Goal: Task Accomplishment & Management: Manage account settings

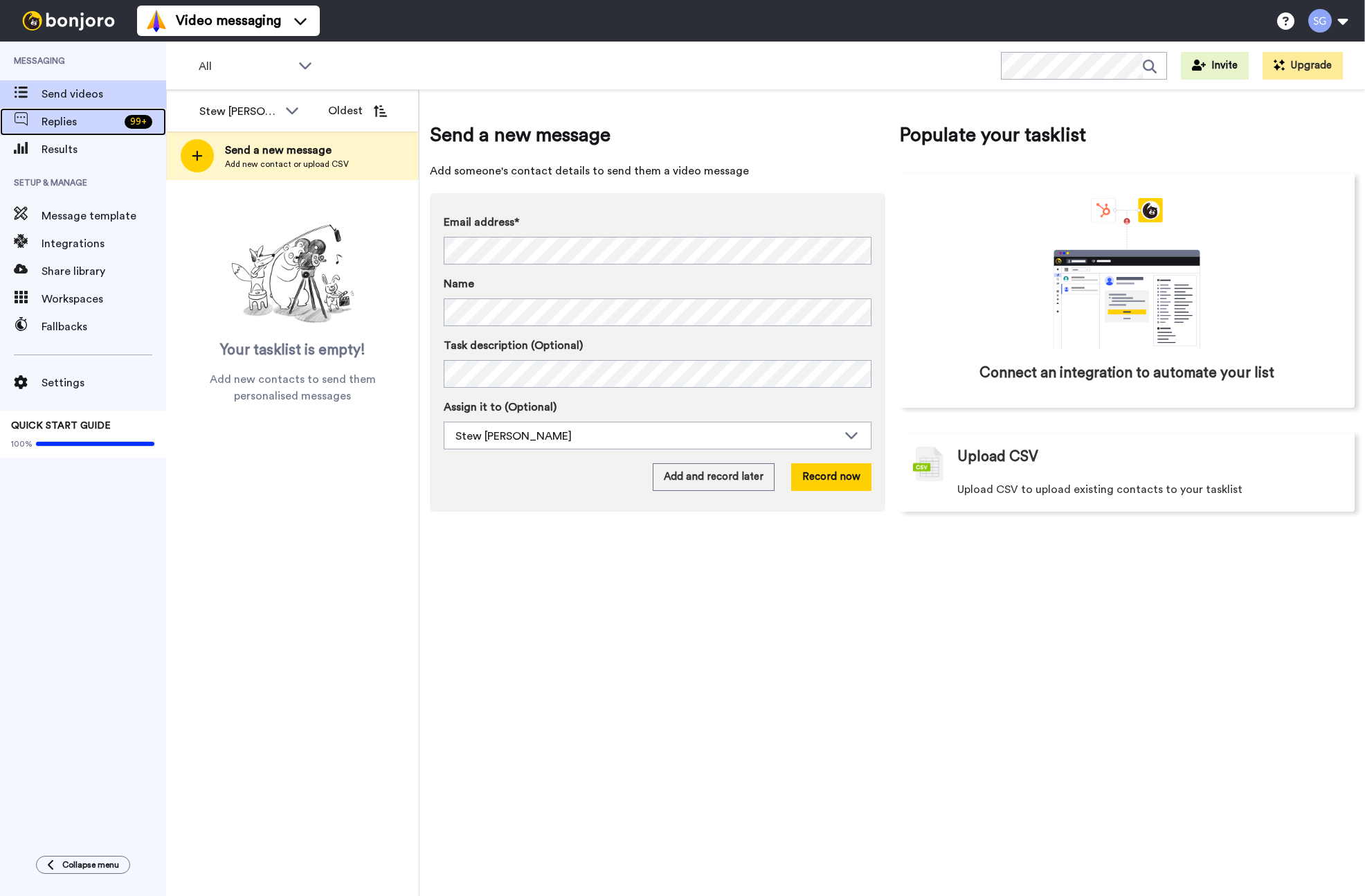
click at [66, 127] on span "Replies" at bounding box center [80, 122] width 77 height 17
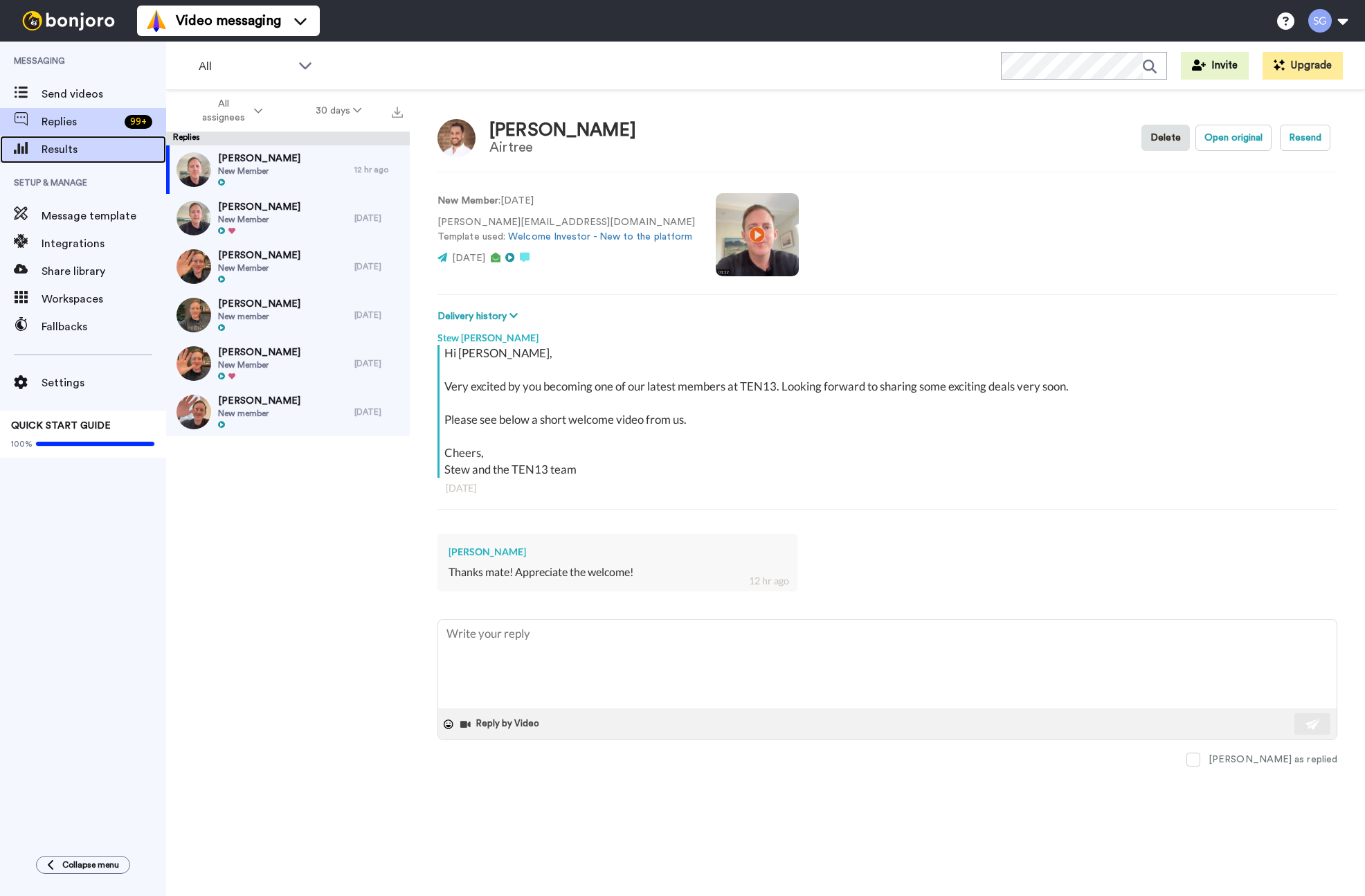
click at [74, 153] on span "Results" at bounding box center [104, 150] width 125 height 17
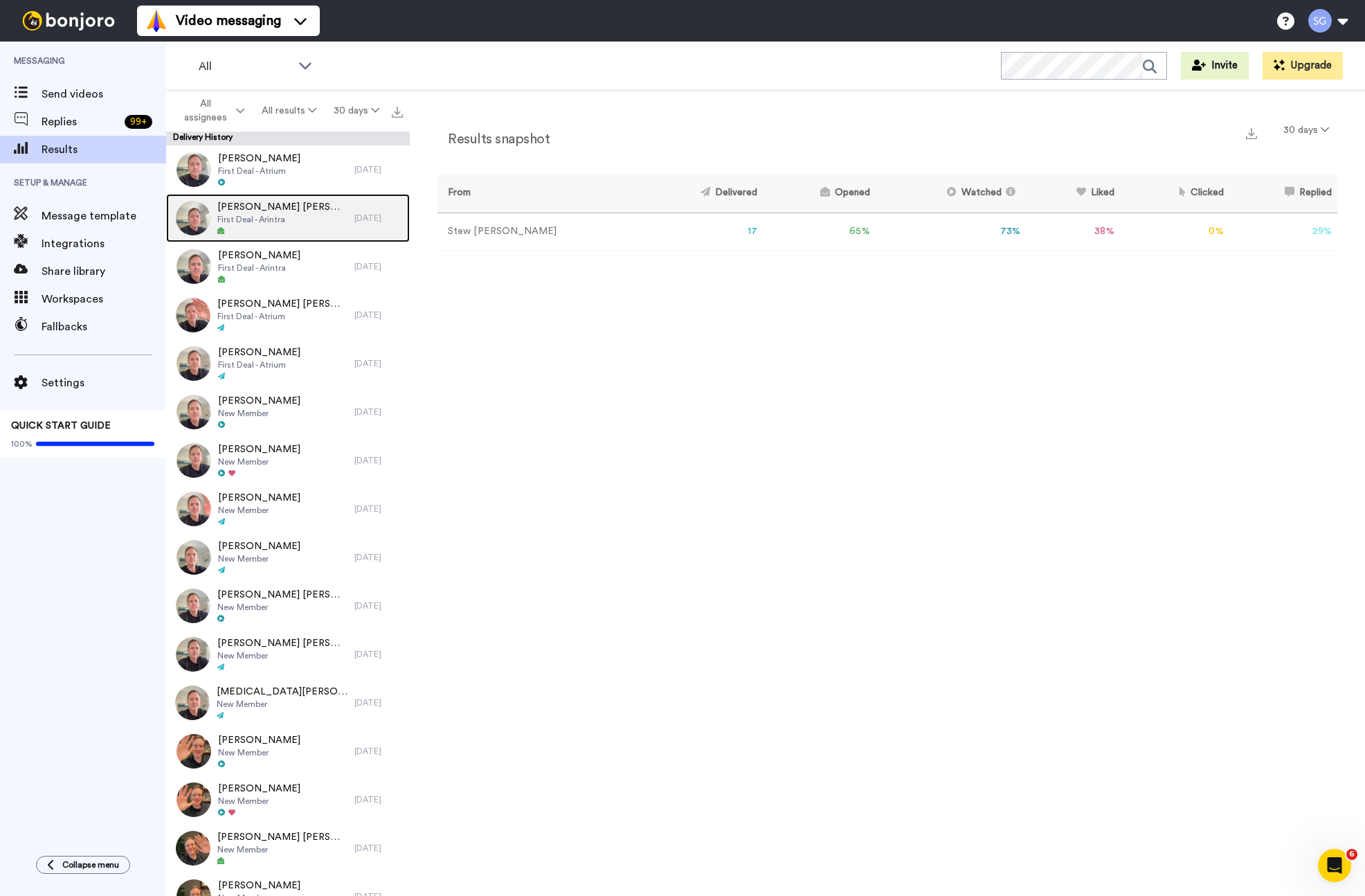
click at [304, 221] on div "Manoj Kumar Bhatt First Deal - Arintra" at bounding box center [260, 218] width 188 height 49
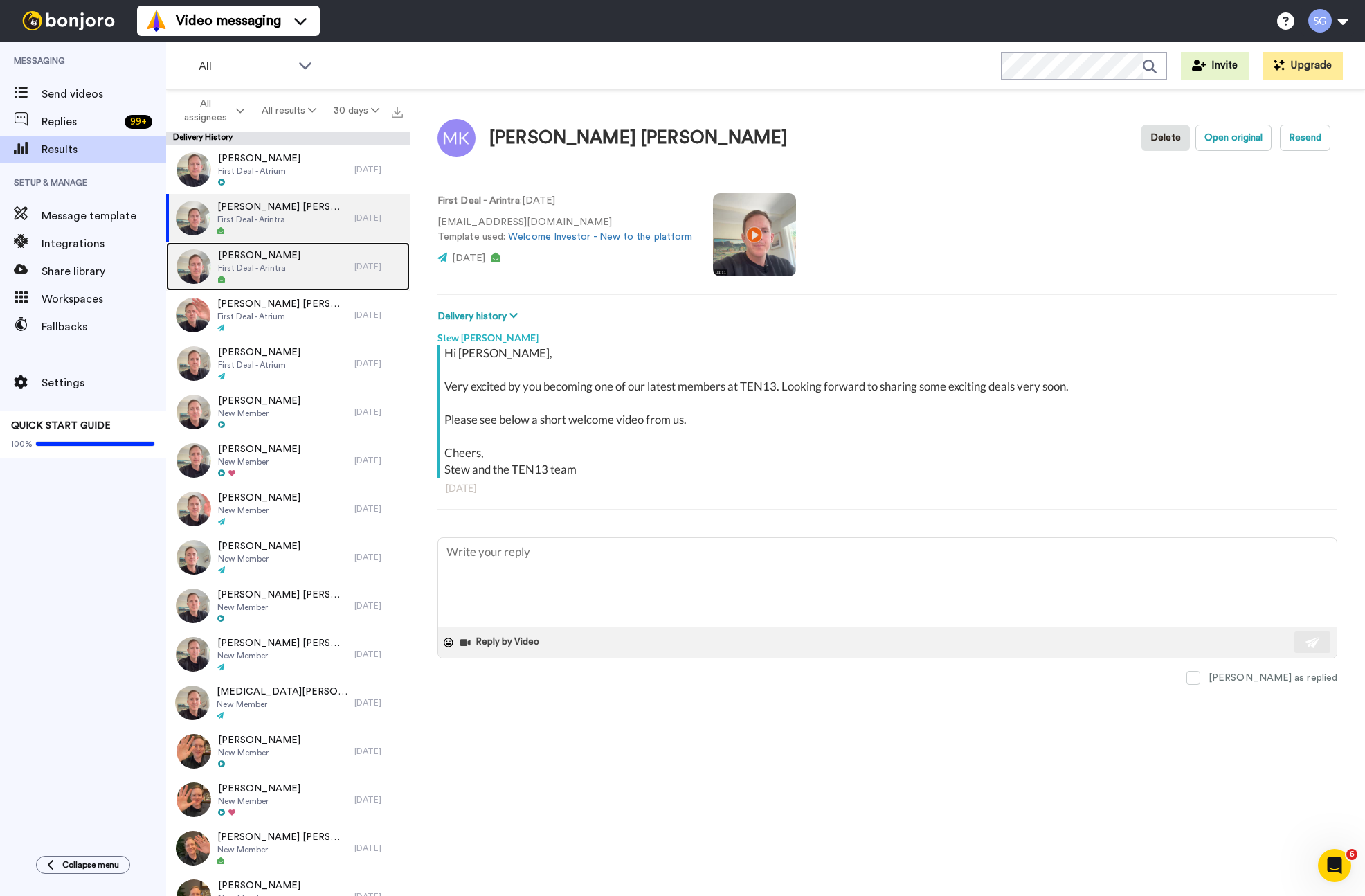
click at [278, 271] on span "First Deal - Arintra" at bounding box center [259, 267] width 83 height 11
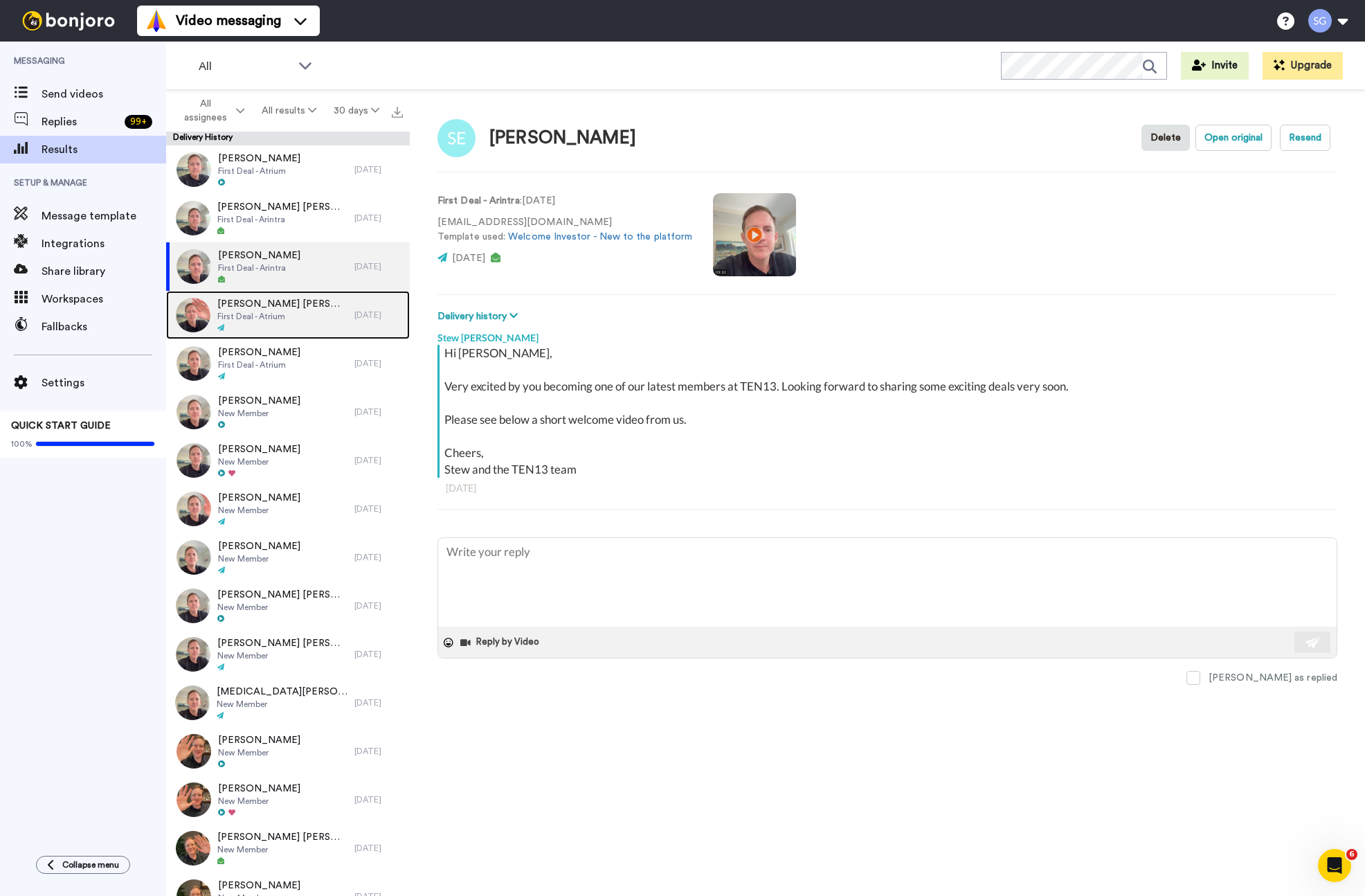
click at [289, 307] on span "Adam Gordon Pate" at bounding box center [283, 303] width 131 height 14
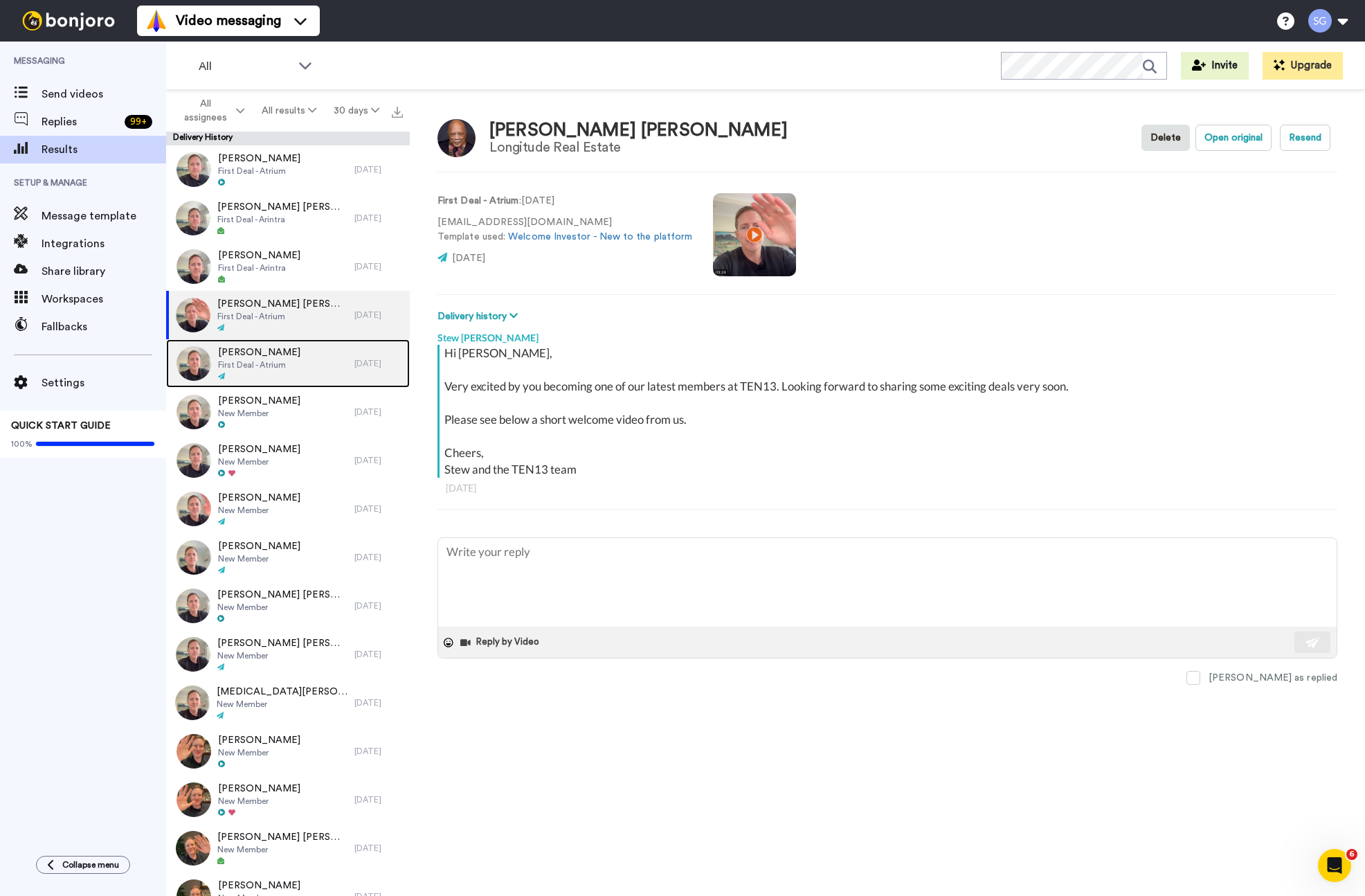
click at [289, 353] on div "Manuel Liveris First Deal - Atrium" at bounding box center [260, 363] width 188 height 49
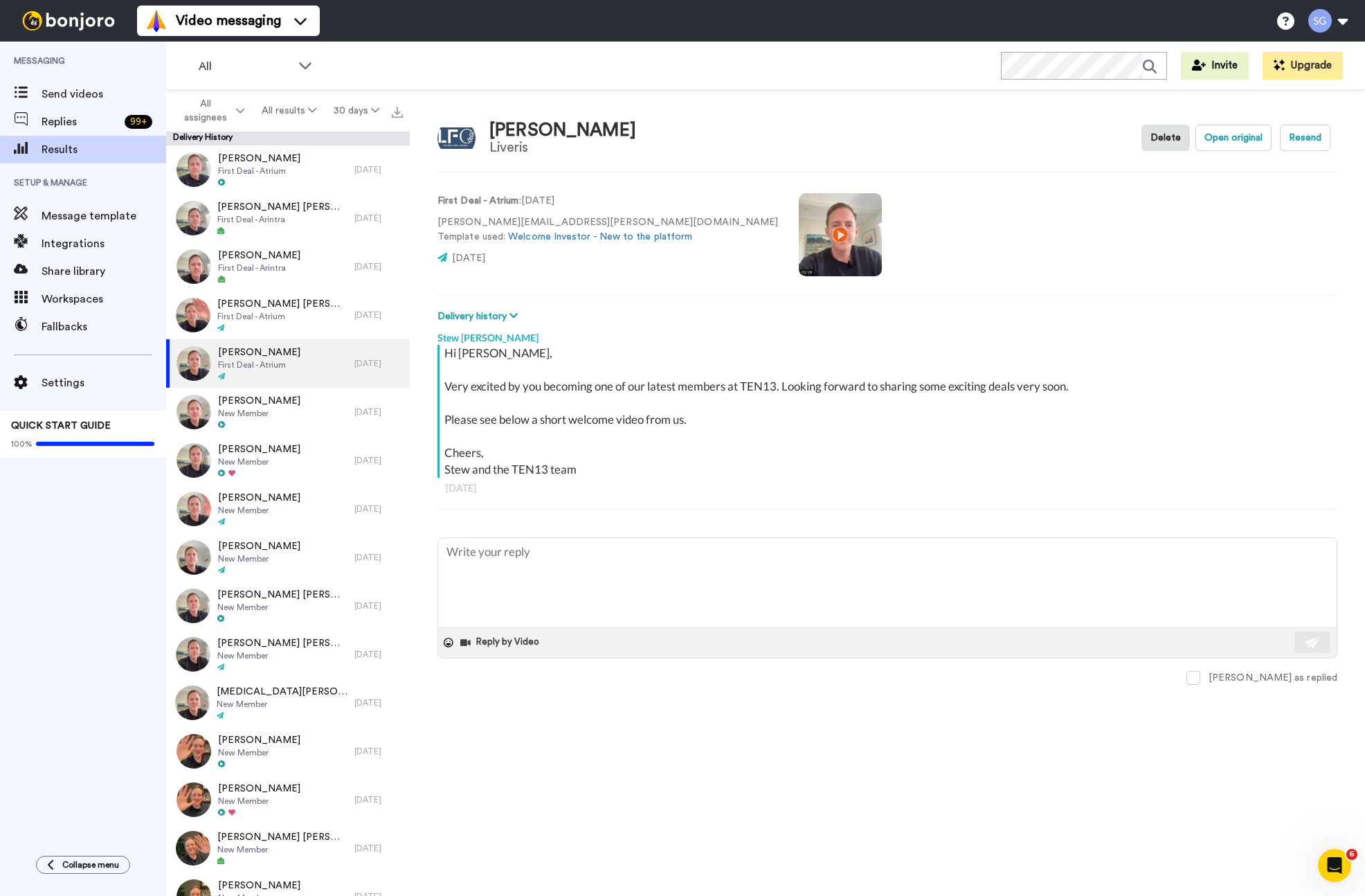
type textarea "x"
